Goal: Task Accomplishment & Management: Manage account settings

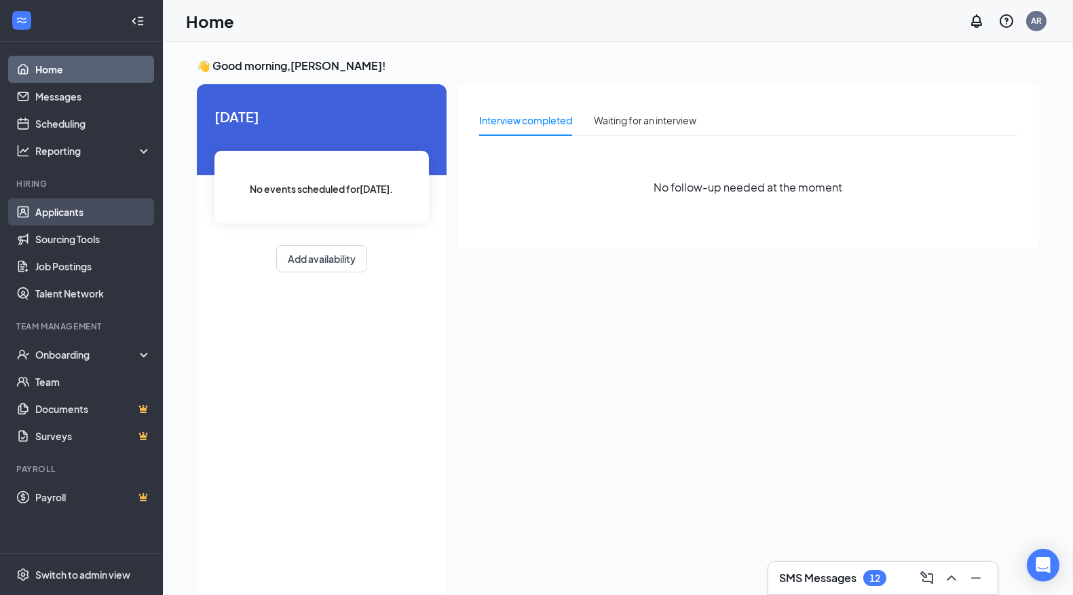
click at [79, 217] on link "Applicants" at bounding box center [93, 211] width 116 height 27
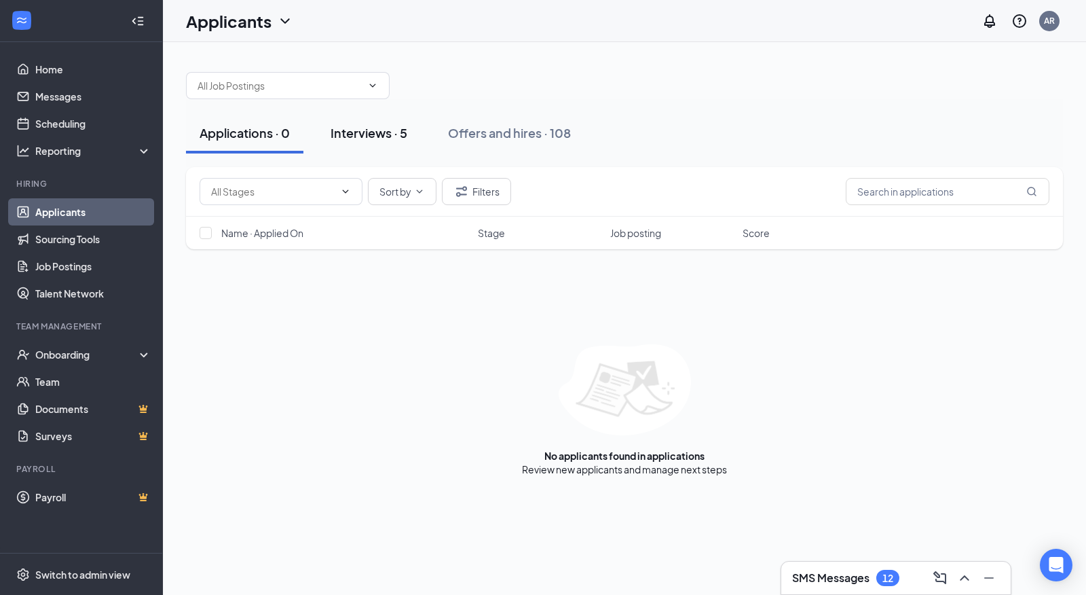
click at [347, 132] on div "Interviews · 5" at bounding box center [369, 132] width 77 height 17
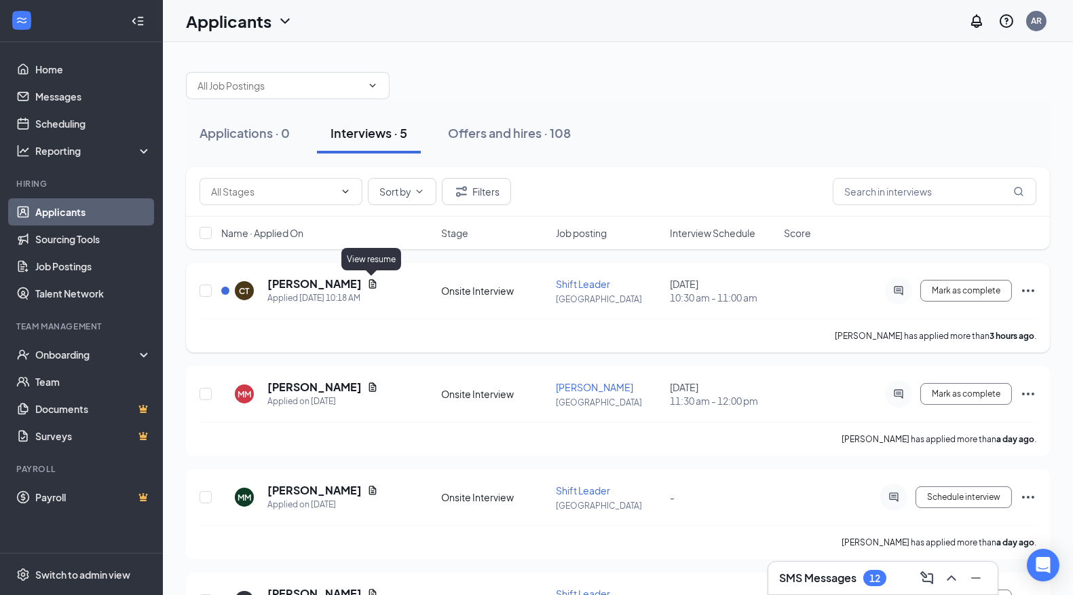
click at [374, 284] on icon "Document" at bounding box center [372, 283] width 7 height 9
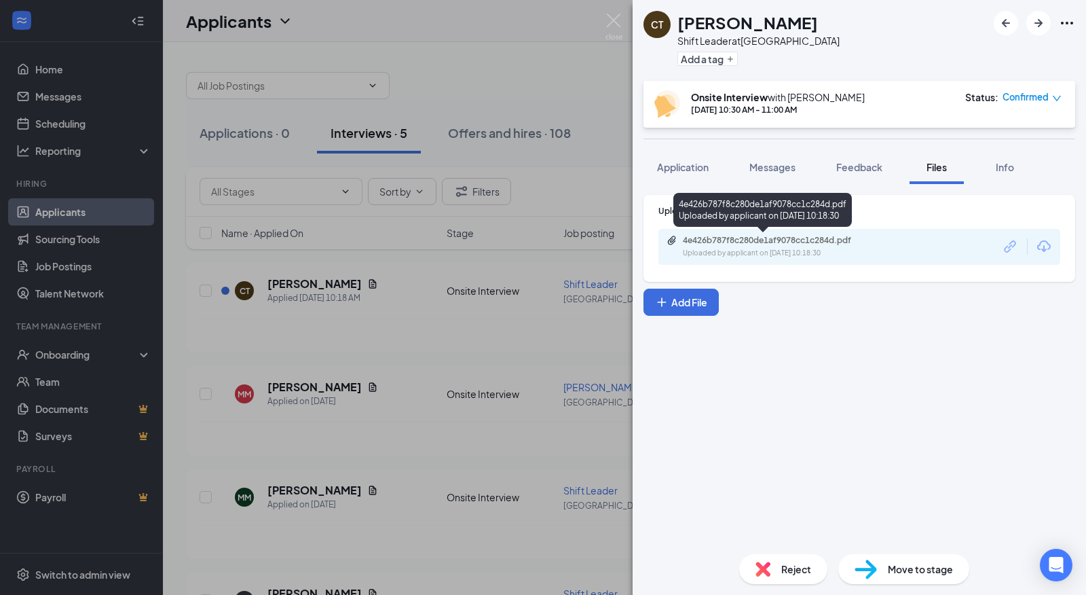
click at [791, 236] on div "4e426b787f8c280de1af9078cc1c284d.pdf" at bounding box center [778, 240] width 190 height 11
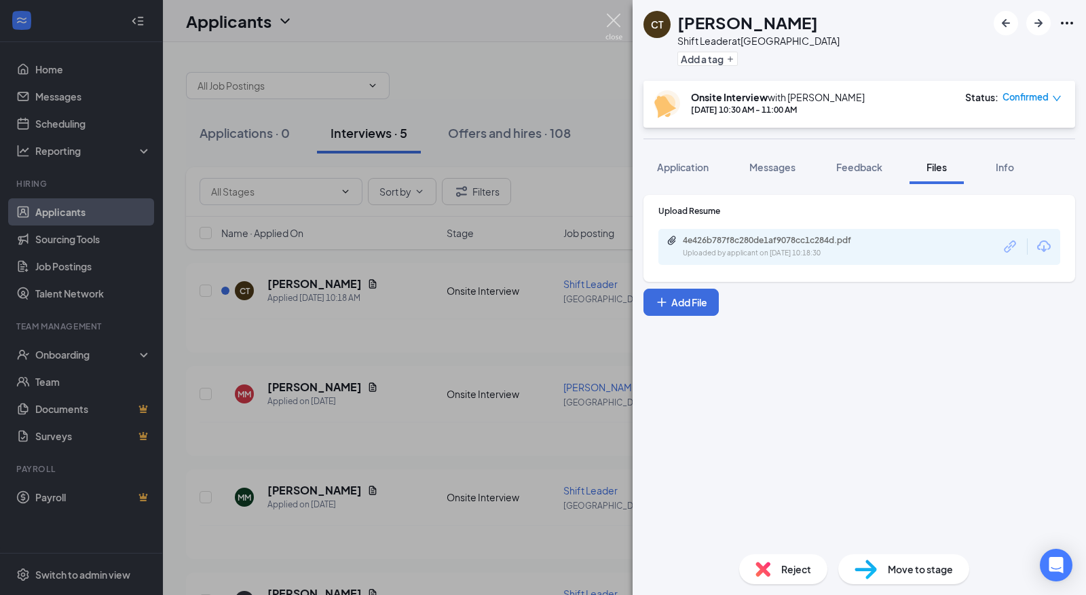
click at [612, 15] on img at bounding box center [613, 27] width 17 height 26
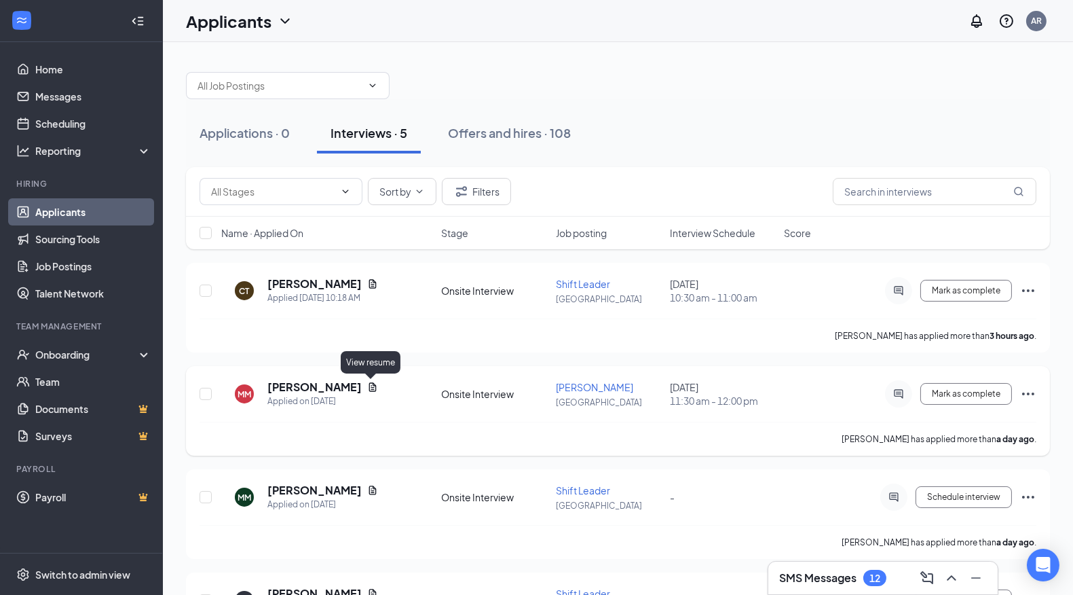
click at [369, 387] on icon "Document" at bounding box center [372, 386] width 7 height 9
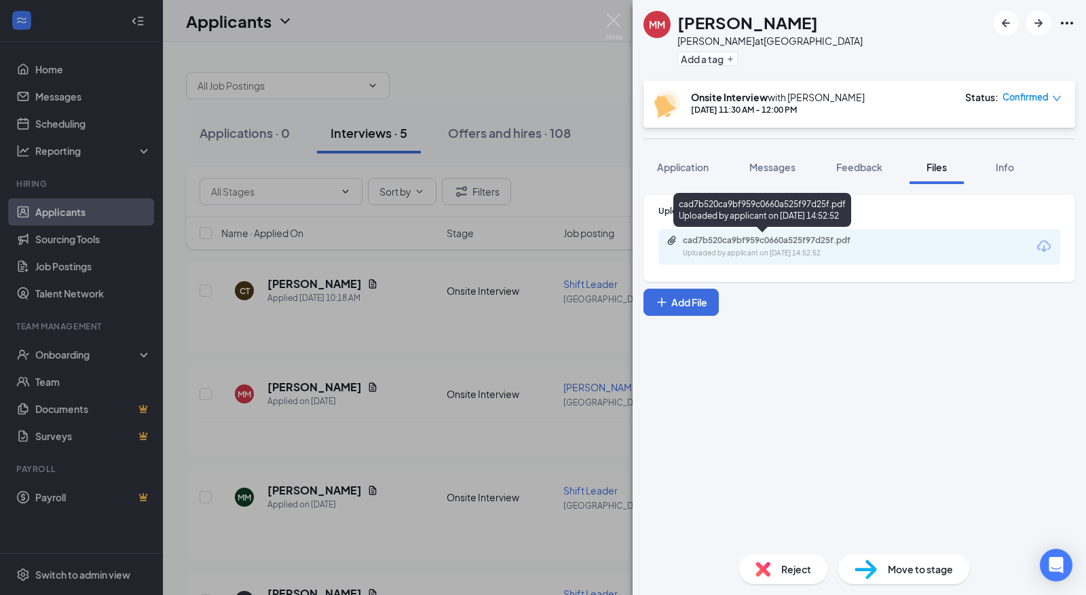
click at [775, 251] on div "Uploaded by applicant on [DATE] 14:52:52" at bounding box center [785, 253] width 204 height 11
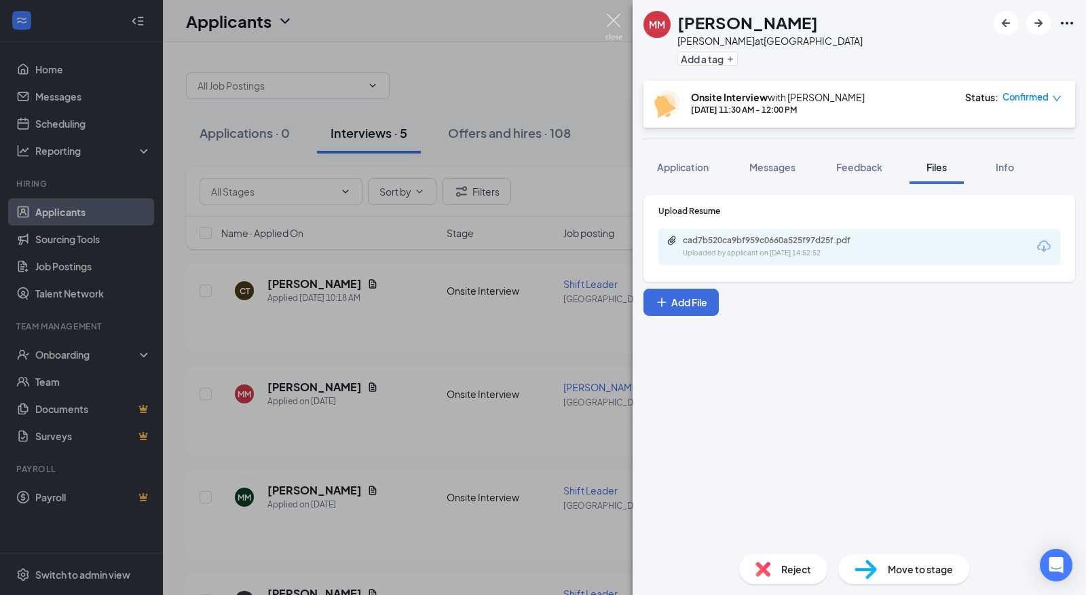
click at [613, 14] on img at bounding box center [613, 27] width 17 height 26
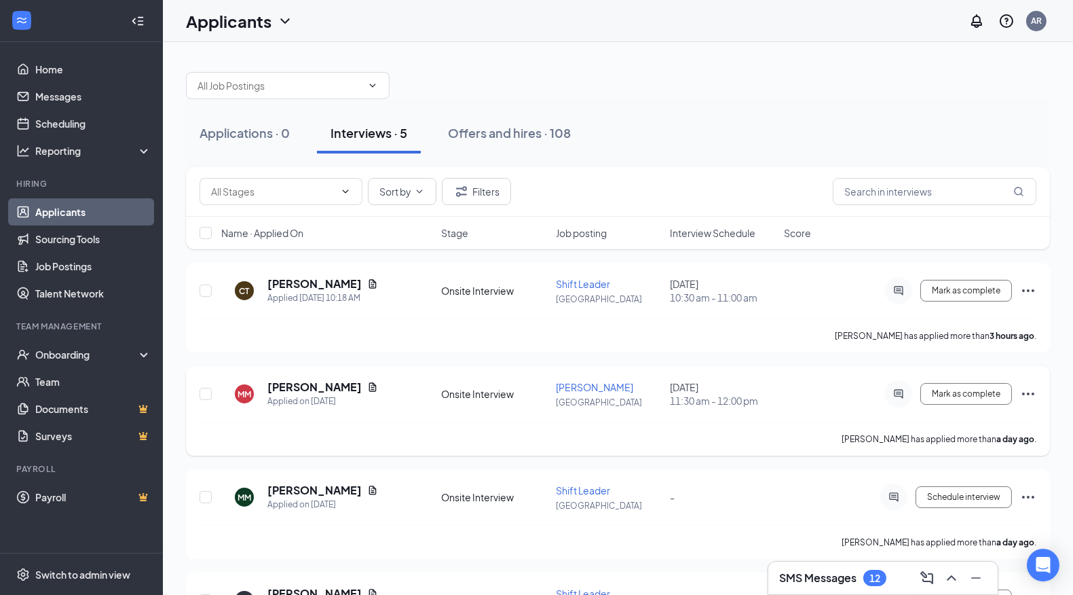
click at [907, 395] on div at bounding box center [898, 393] width 27 height 27
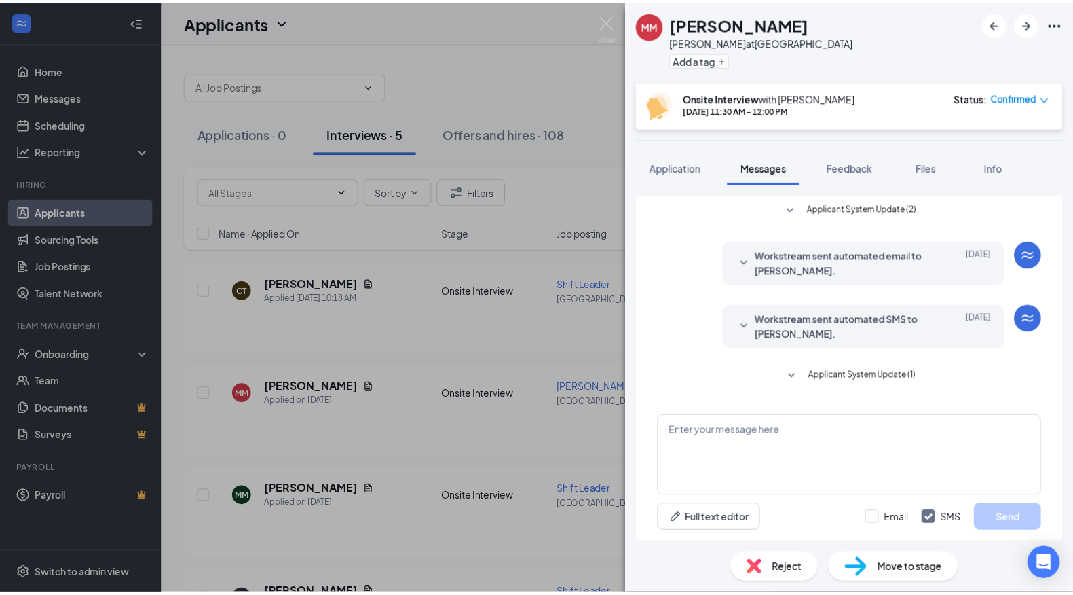
scroll to position [240, 0]
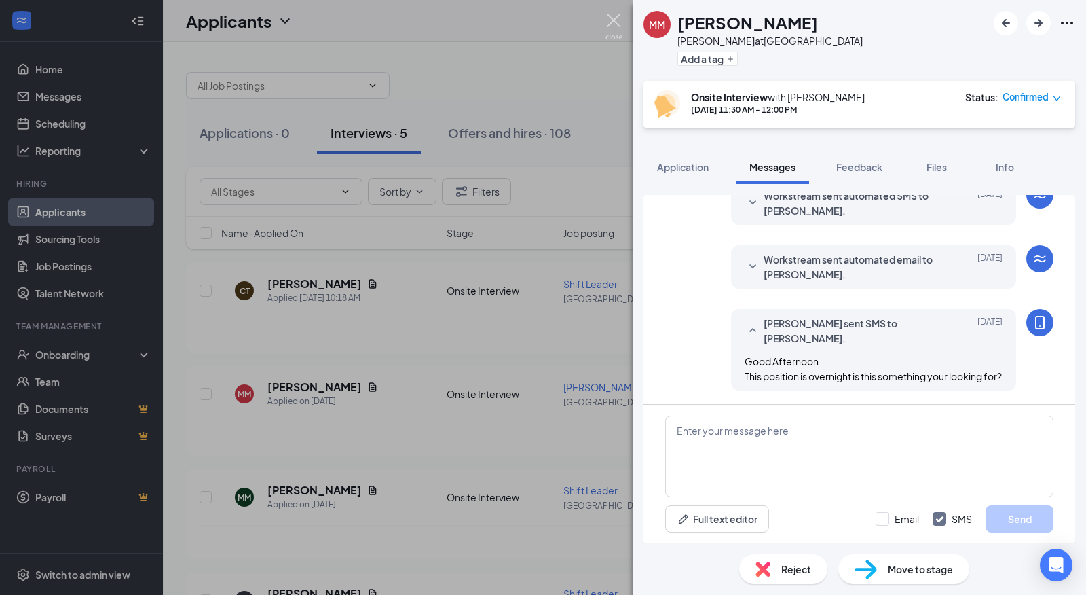
click at [612, 17] on img at bounding box center [613, 27] width 17 height 26
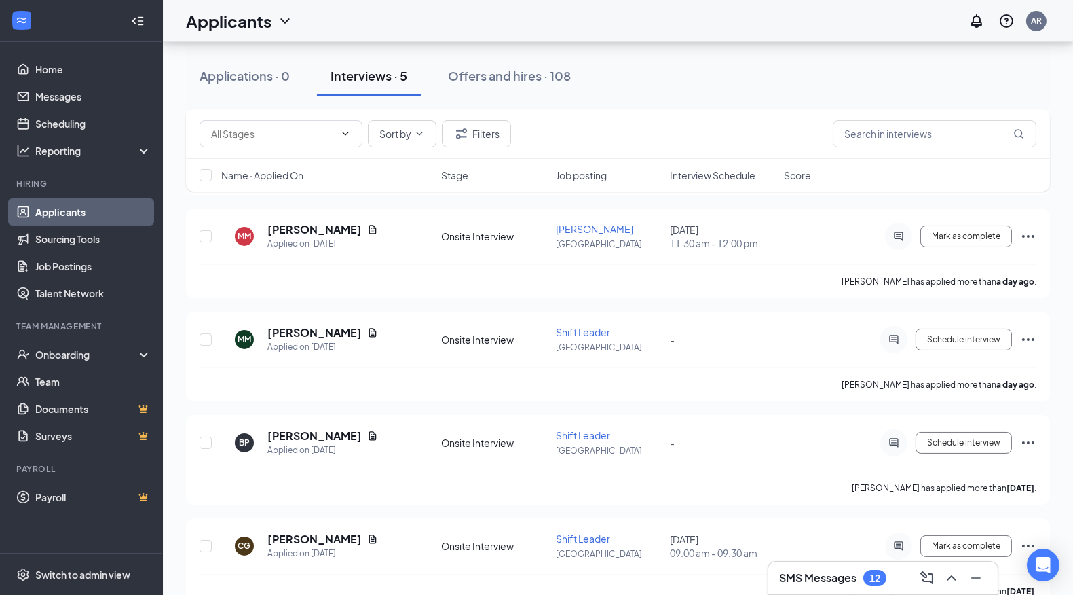
scroll to position [186, 0]
